Goal: Information Seeking & Learning: Learn about a topic

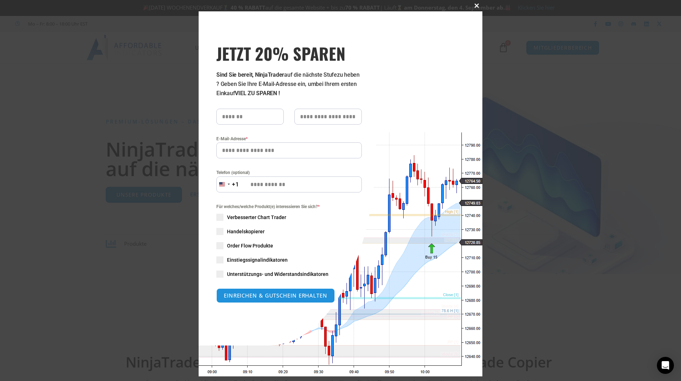
click at [475, 3] on button "Dieses Modul schließen" at bounding box center [476, 5] width 11 height 11
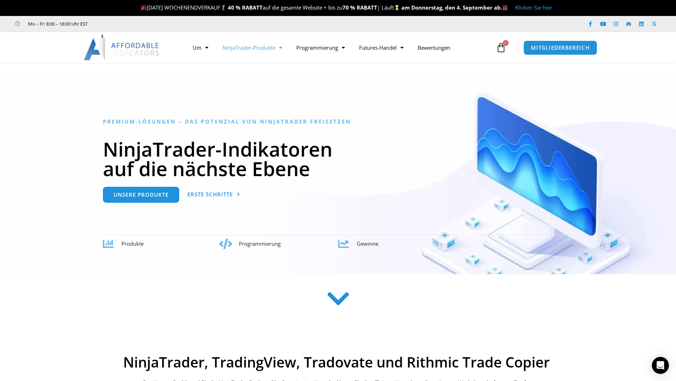
click at [271, 46] on font "NinjaTrader-Produkte" at bounding box center [249, 47] width 53 height 7
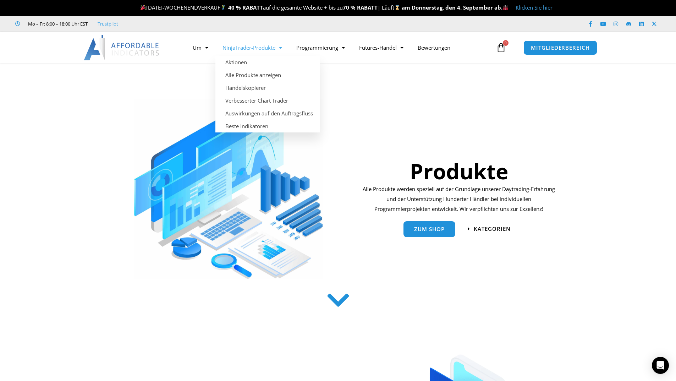
click at [263, 46] on font "NinjaTrader-Produkte" at bounding box center [249, 47] width 53 height 7
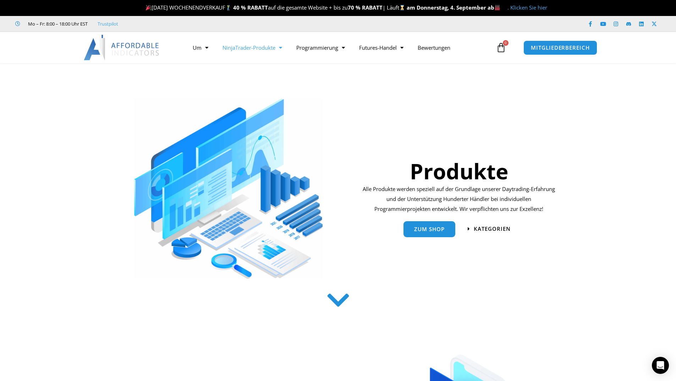
drag, startPoint x: 0, startPoint y: 0, endPoint x: 255, endPoint y: 50, distance: 260.0
click at [255, 50] on font "NinjaTrader-Produkte" at bounding box center [249, 47] width 53 height 7
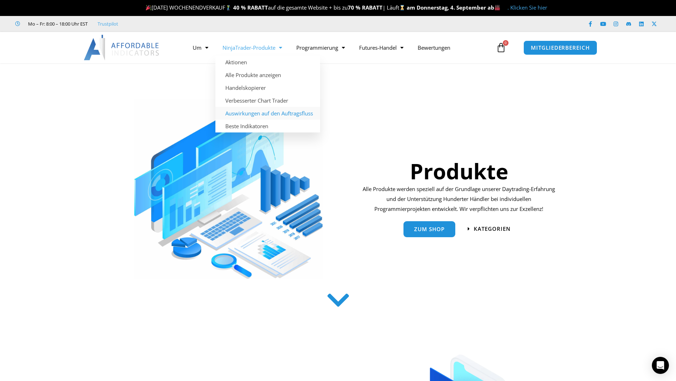
click at [253, 110] on font "Auswirkungen auf den Auftragsfluss" at bounding box center [269, 113] width 88 height 7
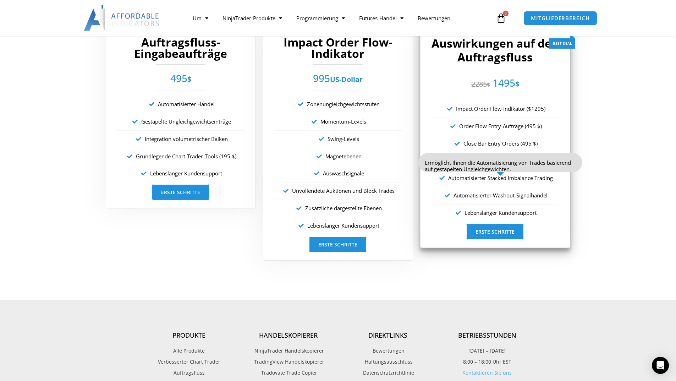
scroll to position [1491, 0]
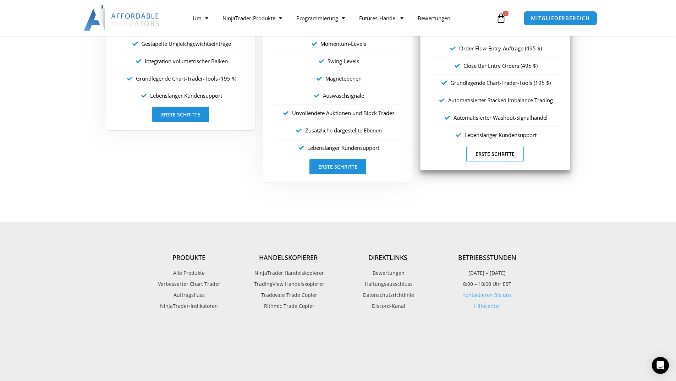
click at [488, 155] on font "Erste Schritte" at bounding box center [495, 153] width 39 height 7
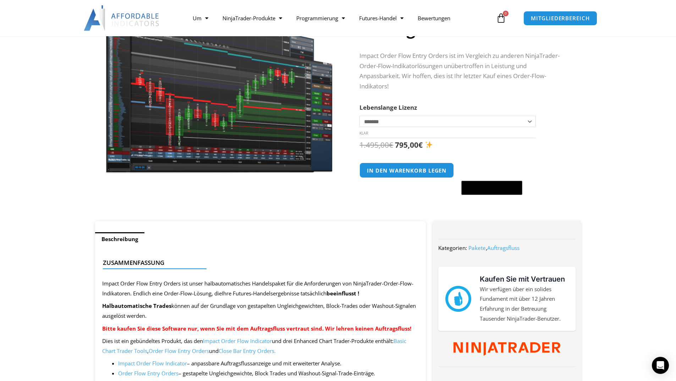
scroll to position [284, 0]
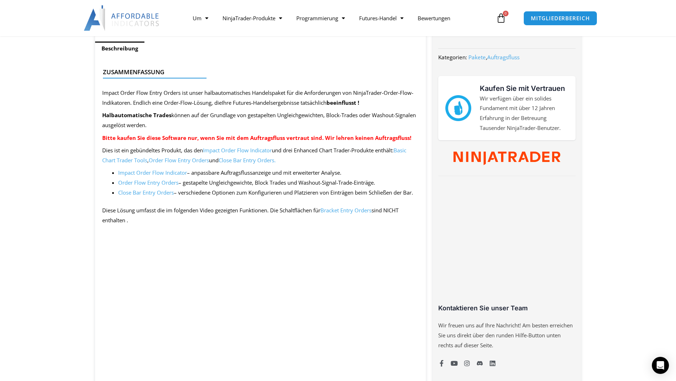
click at [245, 148] on font "Impact Order Flow Indicator" at bounding box center [237, 150] width 69 height 7
click at [154, 183] on font "Order Flow Entry Orders" at bounding box center [148, 182] width 60 height 7
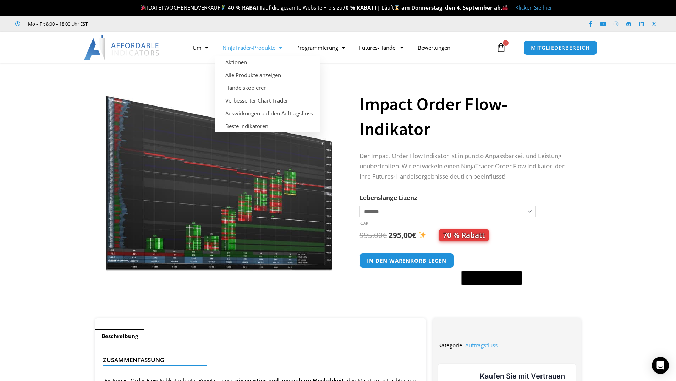
click at [252, 50] on font "NinjaTrader-Produkte" at bounding box center [249, 47] width 53 height 7
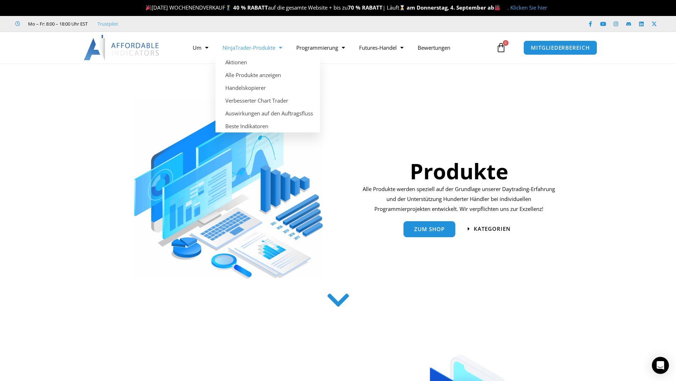
click at [277, 50] on span "Speisekarte" at bounding box center [278, 48] width 7 height 12
click at [263, 47] on font "NinjaTrader-Produkte" at bounding box center [249, 47] width 53 height 7
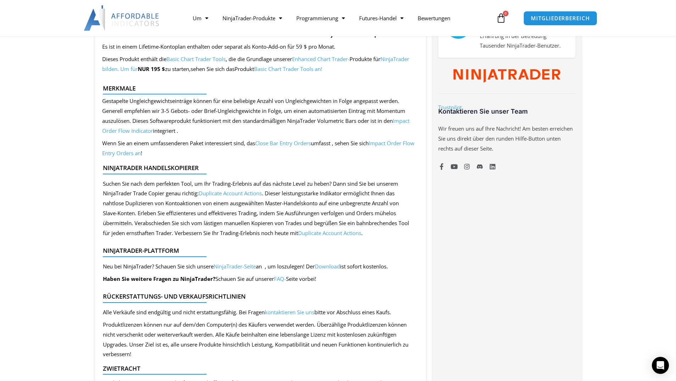
scroll to position [390, 0]
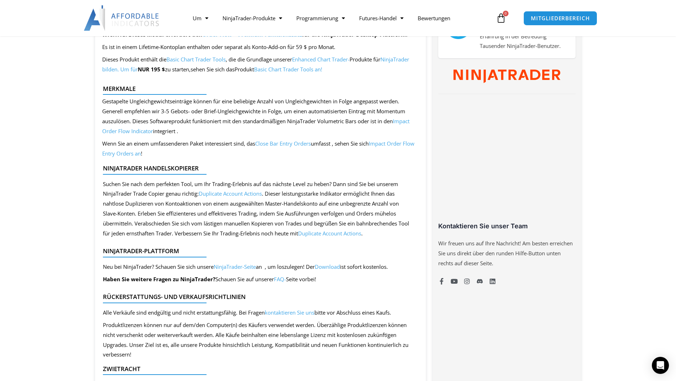
click at [408, 121] on font "Impact Order Flow Indicator" at bounding box center [255, 125] width 307 height 17
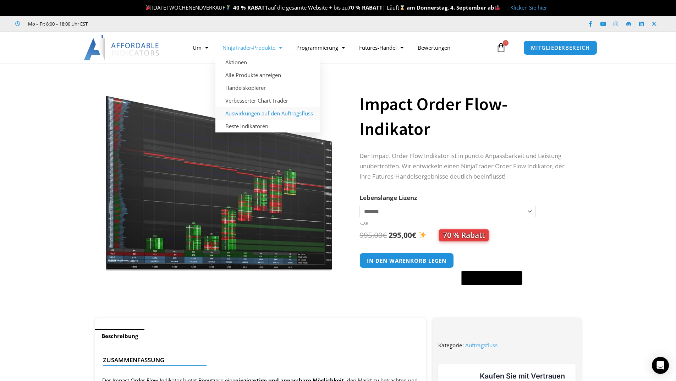
click at [251, 110] on font "Auswirkungen auf den Auftragsfluss" at bounding box center [269, 113] width 88 height 7
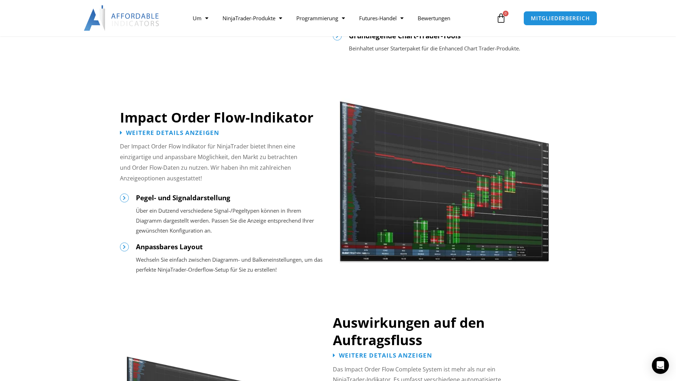
scroll to position [568, 0]
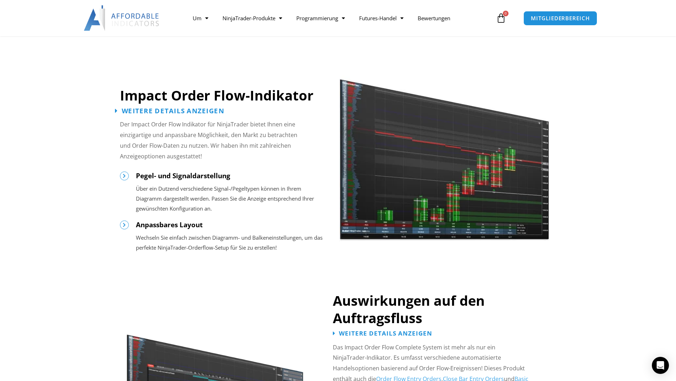
click at [162, 113] on font "Weitere Details anzeigen" at bounding box center [172, 110] width 103 height 9
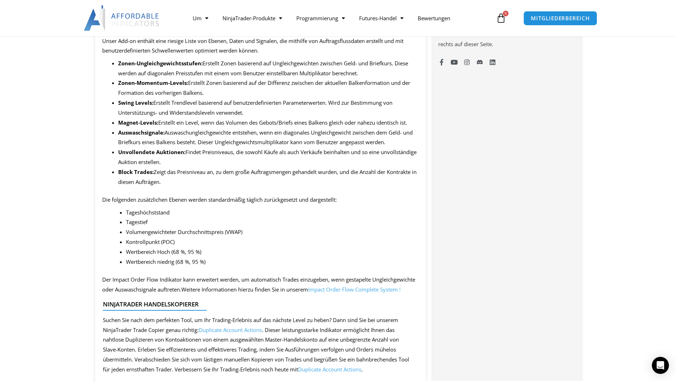
scroll to position [532, 0]
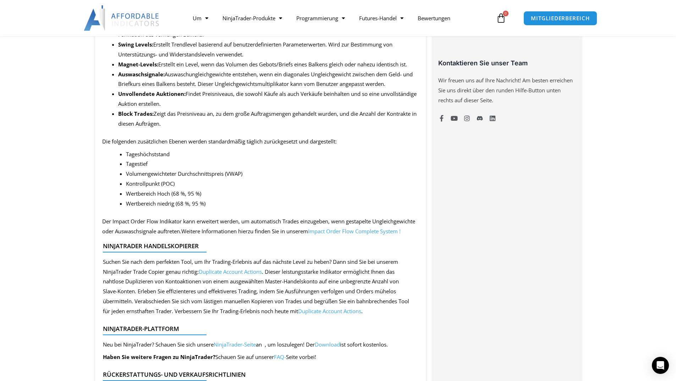
click at [381, 235] on font "Impact Order Flow Complete System !" at bounding box center [354, 230] width 93 height 7
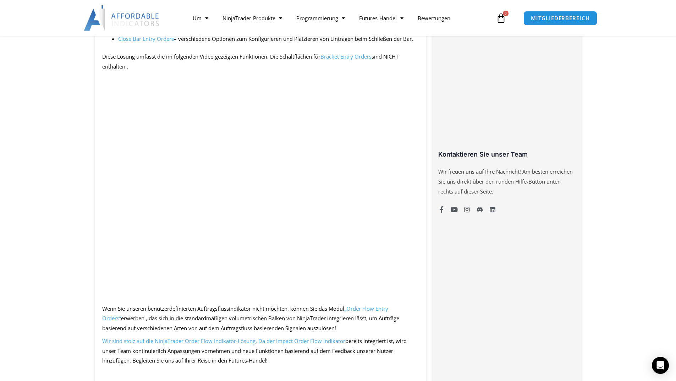
scroll to position [461, 0]
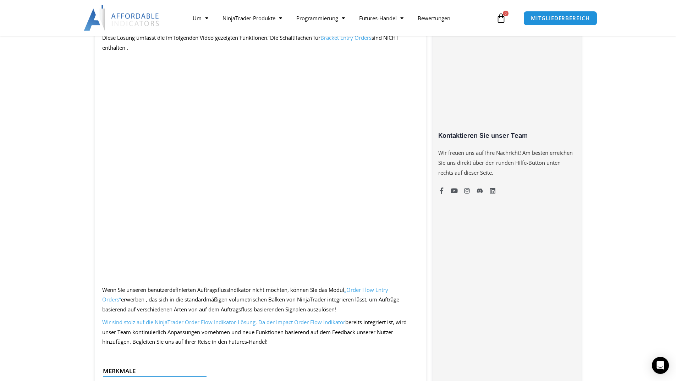
click at [380, 288] on font "„Order Flow Entry Orders“" at bounding box center [245, 294] width 286 height 17
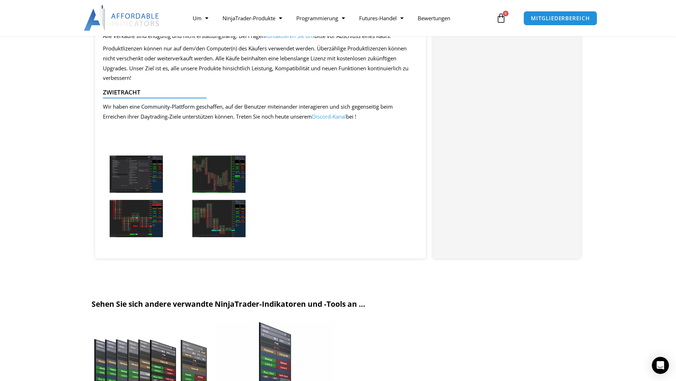
scroll to position [674, 0]
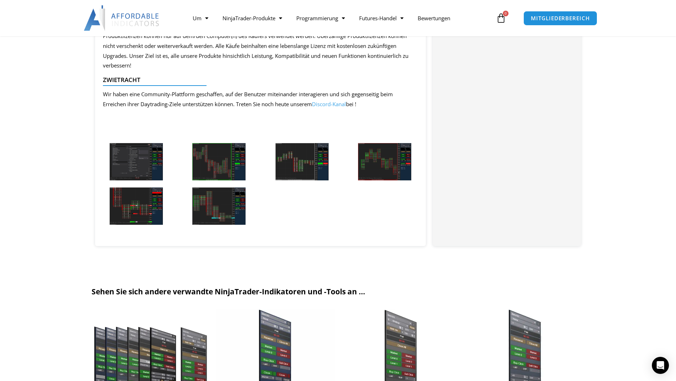
click at [130, 207] on img at bounding box center [136, 205] width 53 height 37
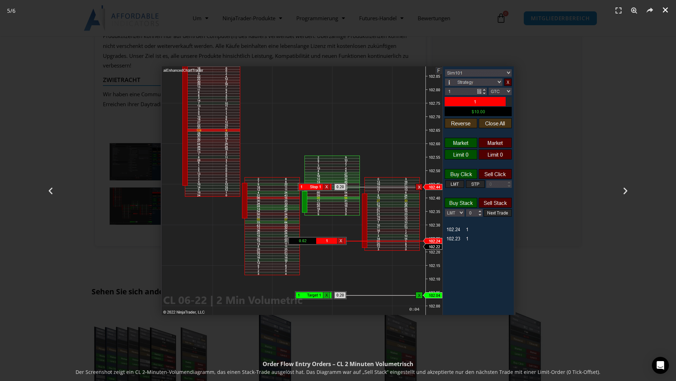
click at [664, 9] on icon "Schließen (Esc)" at bounding box center [665, 9] width 7 height 7
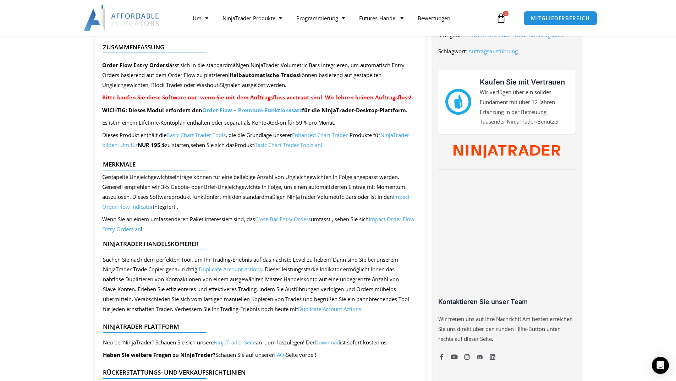
scroll to position [319, 0]
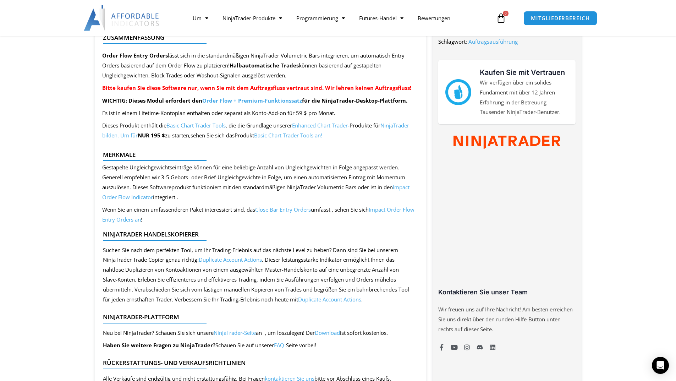
click at [395, 211] on font "Impact Order Flow Entry Orders an" at bounding box center [258, 214] width 312 height 17
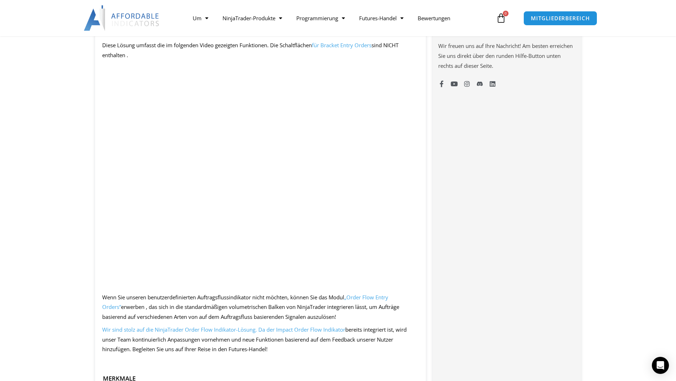
scroll to position [461, 0]
